Goal: Navigation & Orientation: Find specific page/section

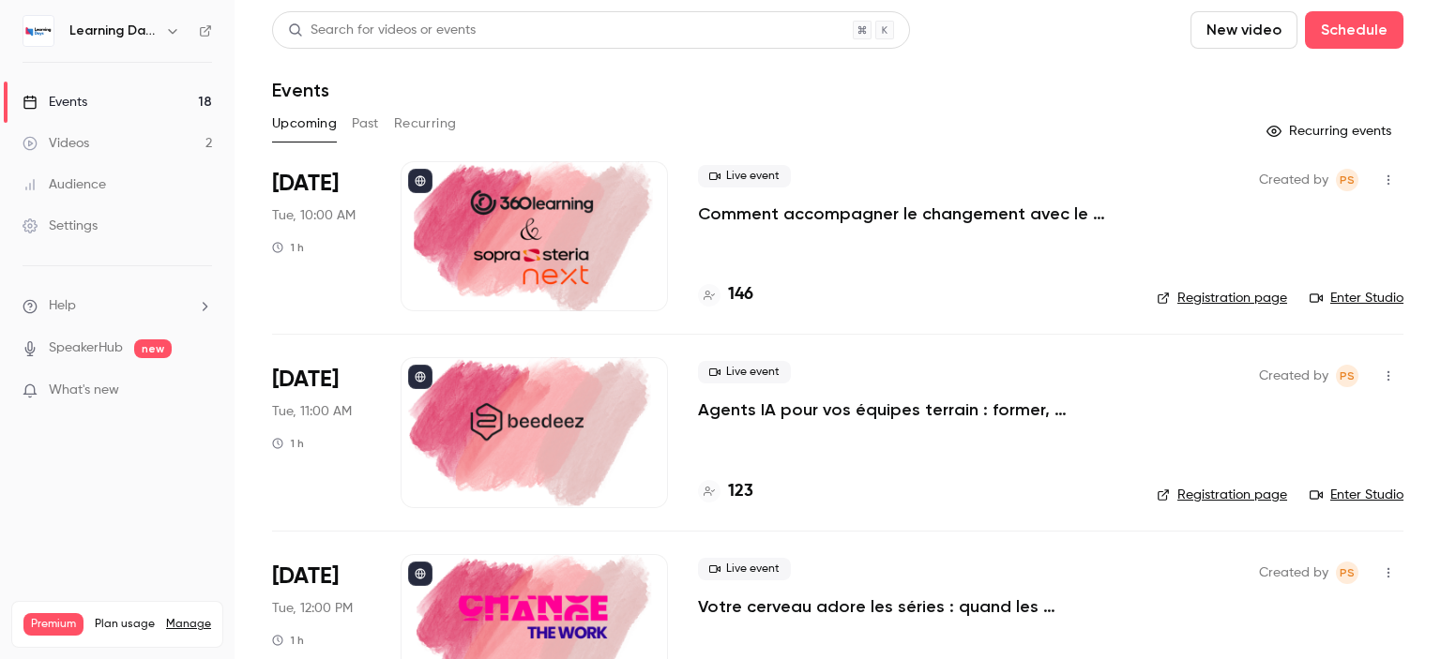
click at [101, 188] on div "Audience" at bounding box center [64, 184] width 83 height 19
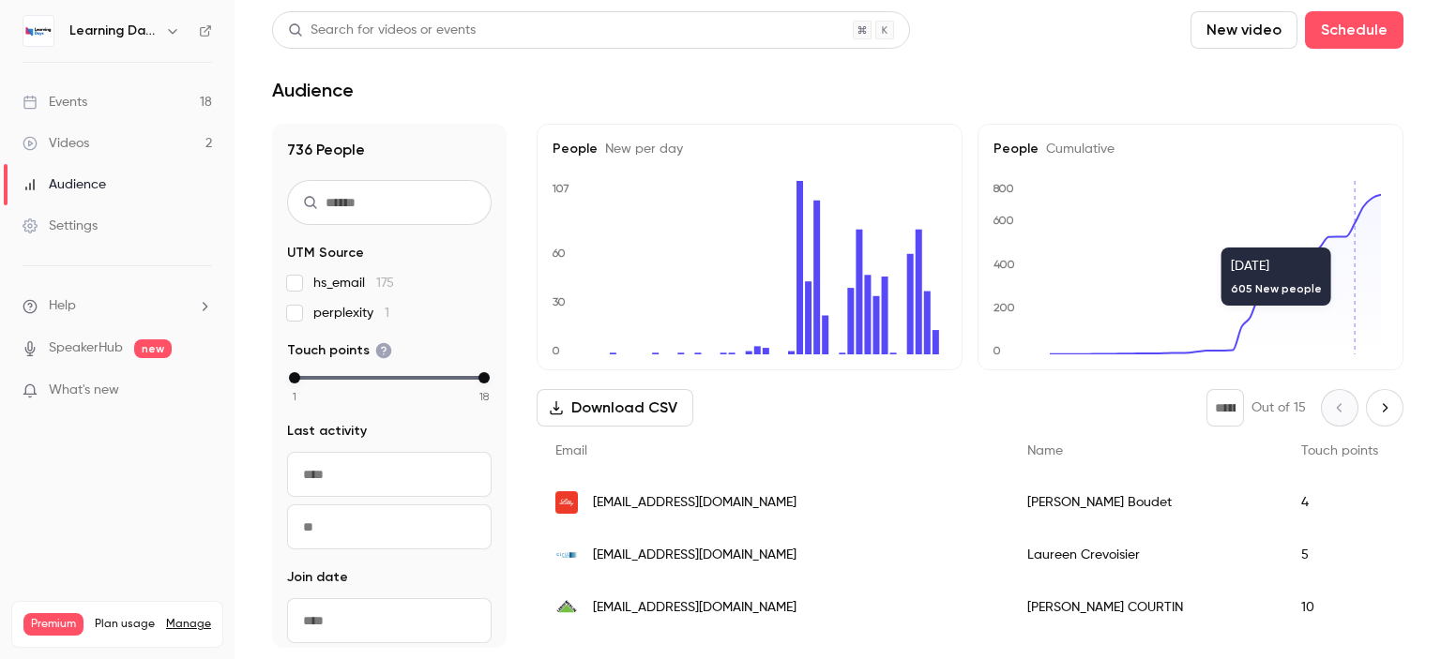
click at [98, 188] on div "Audience" at bounding box center [64, 184] width 83 height 19
click at [91, 145] on link "Videos 2" at bounding box center [117, 143] width 235 height 41
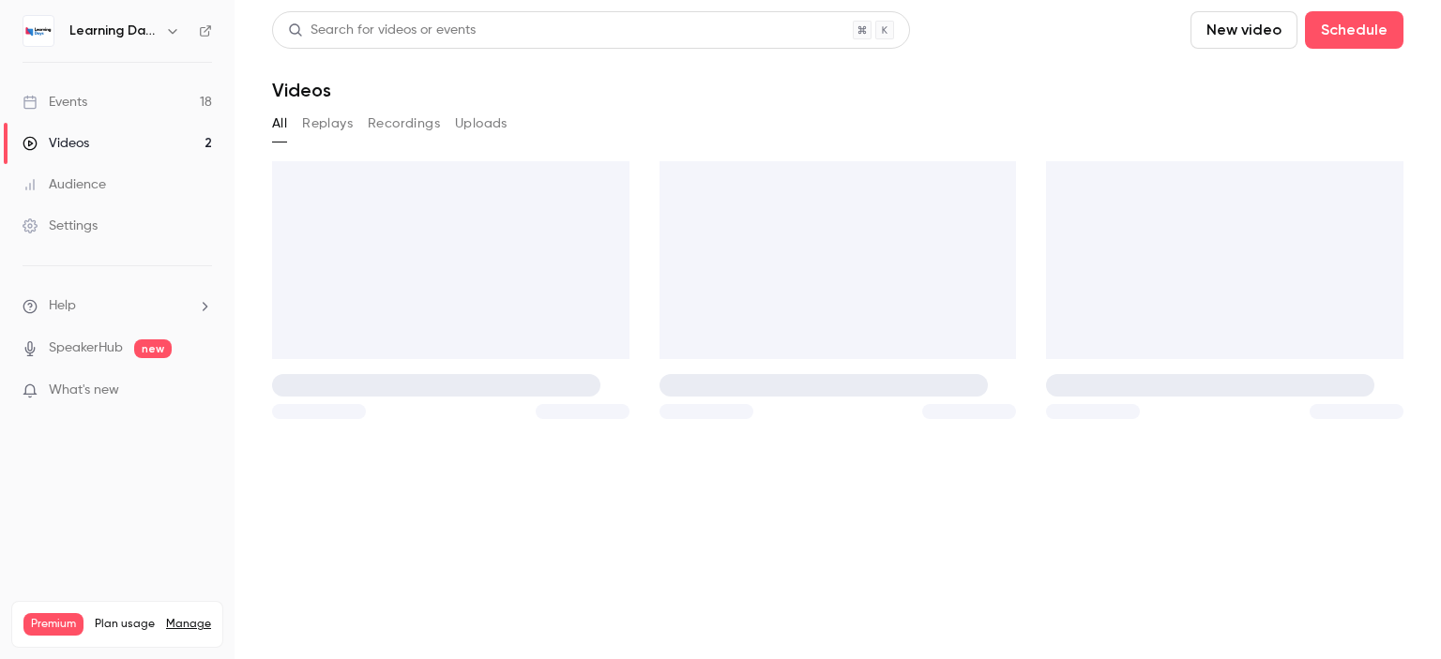
click at [84, 182] on div "Audience" at bounding box center [64, 184] width 83 height 19
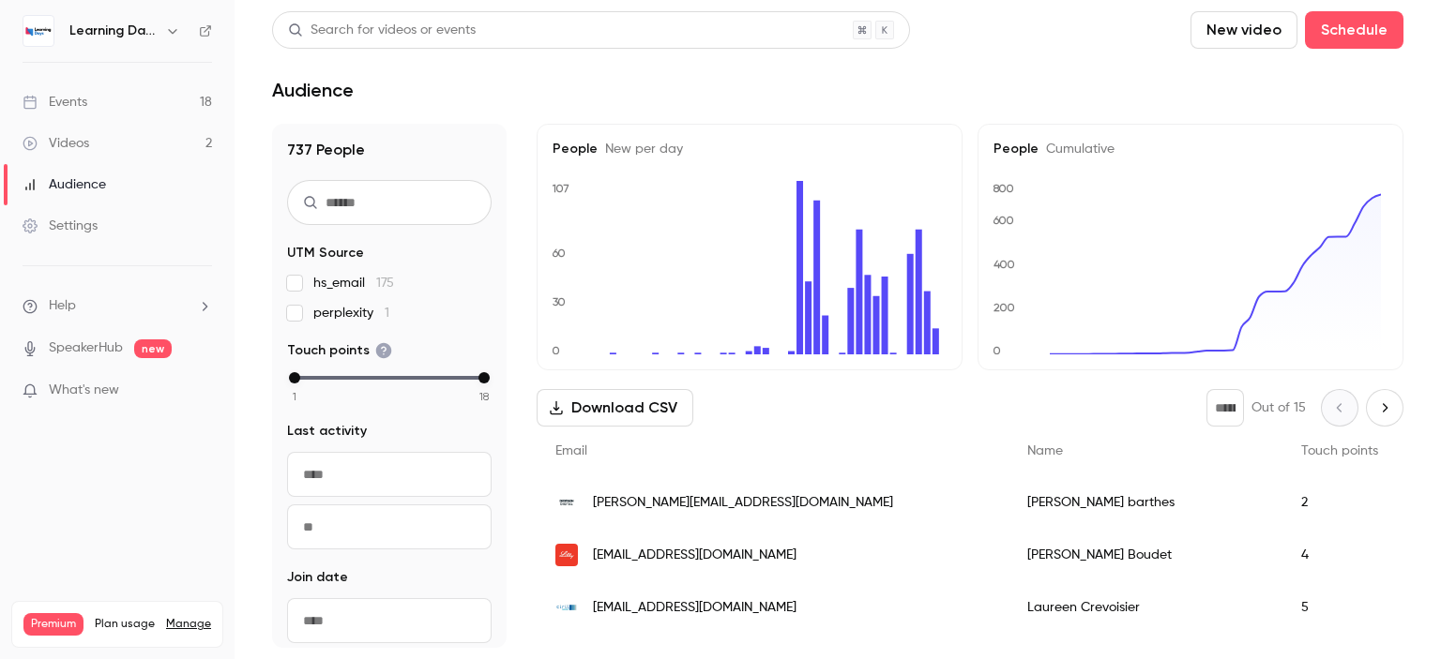
click at [713, 506] on span "[PERSON_NAME][EMAIL_ADDRESS][DOMAIN_NAME]" at bounding box center [743, 503] width 300 height 20
